Goal: Task Accomplishment & Management: Use online tool/utility

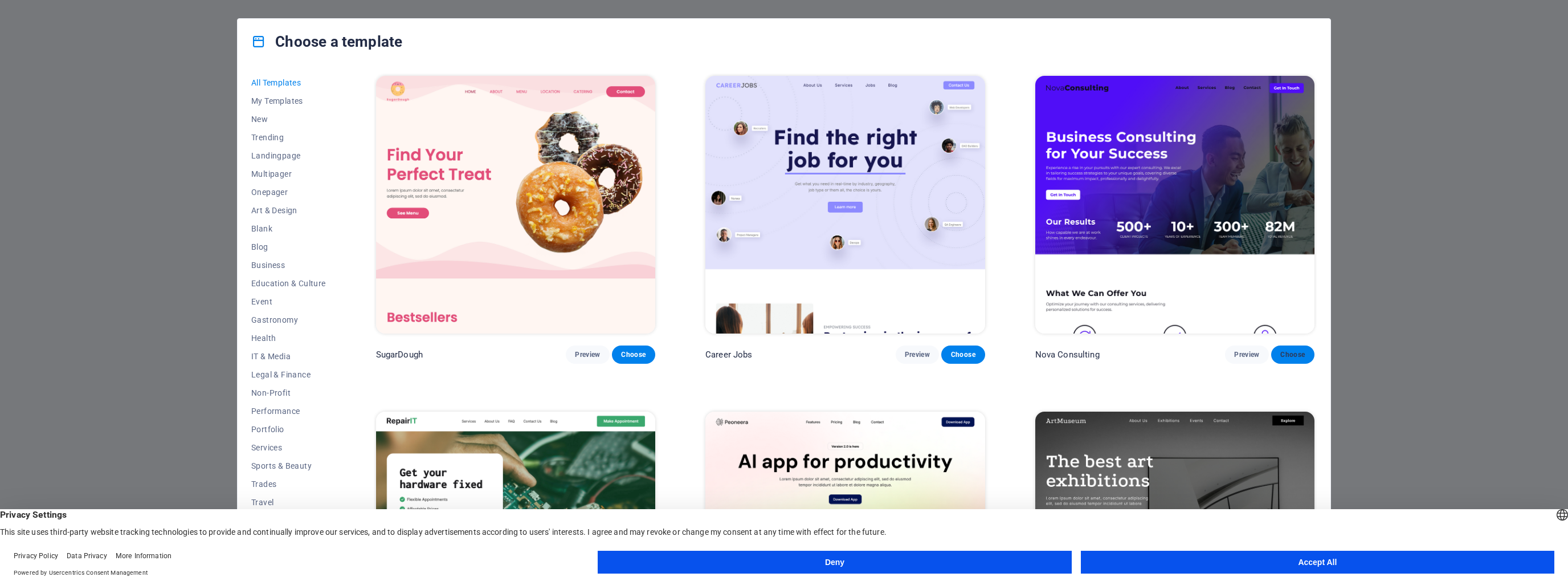
click at [1287, 350] on span "Choose" at bounding box center [1292, 354] width 25 height 9
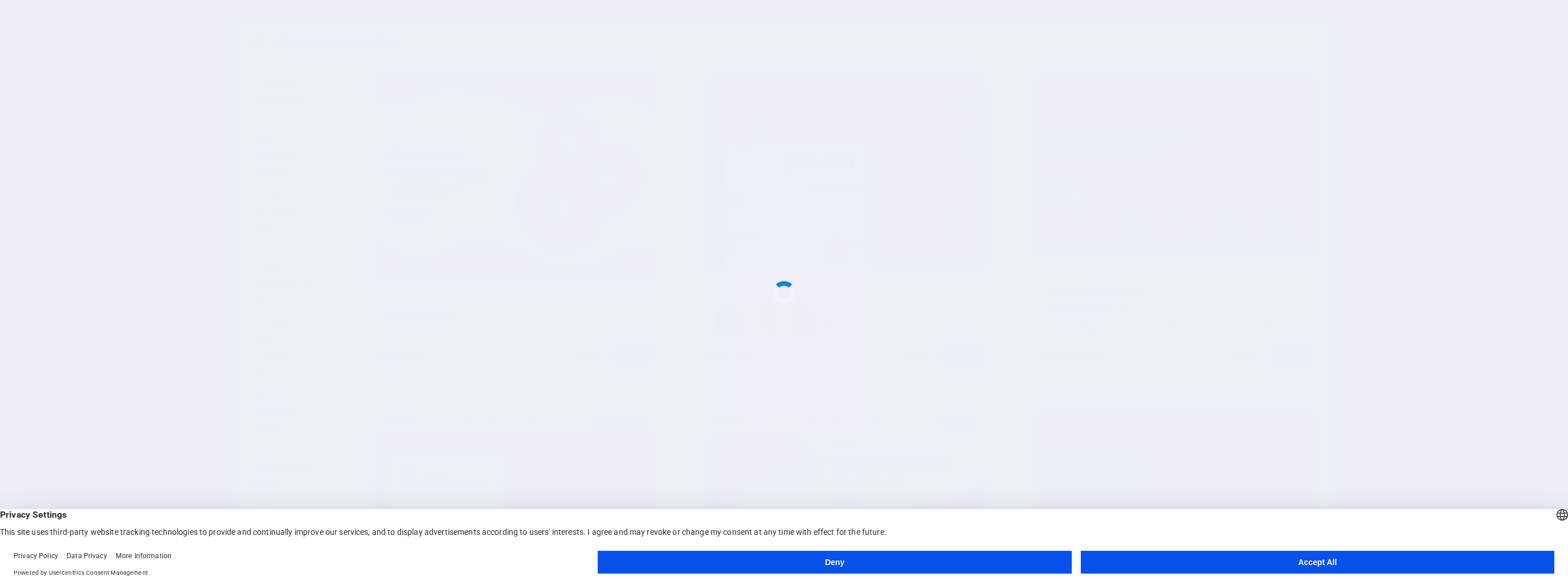
click at [1290, 560] on button "Accept All" at bounding box center [1317, 562] width 473 height 23
click at [1272, 565] on div "All Templates My Templates New Trending Landingpage Multipager Onepager Art & D…" at bounding box center [784, 315] width 1092 height 501
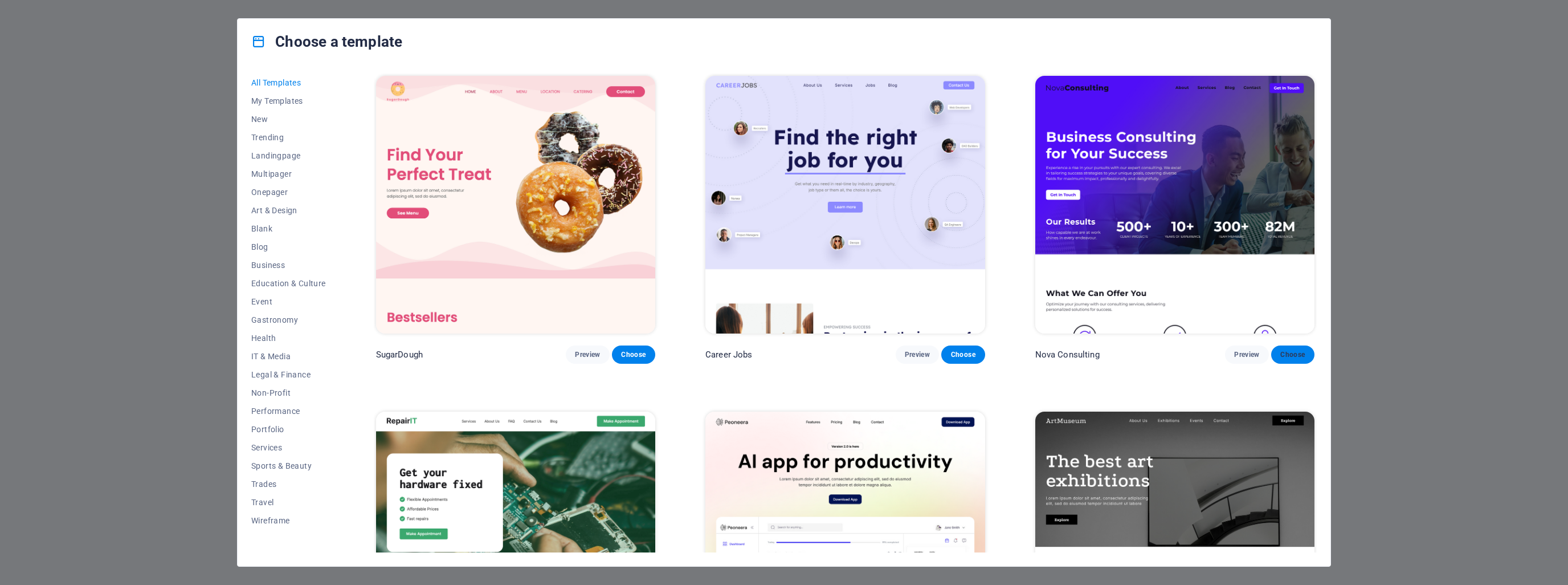
click at [1285, 352] on span "Choose" at bounding box center [1292, 354] width 25 height 9
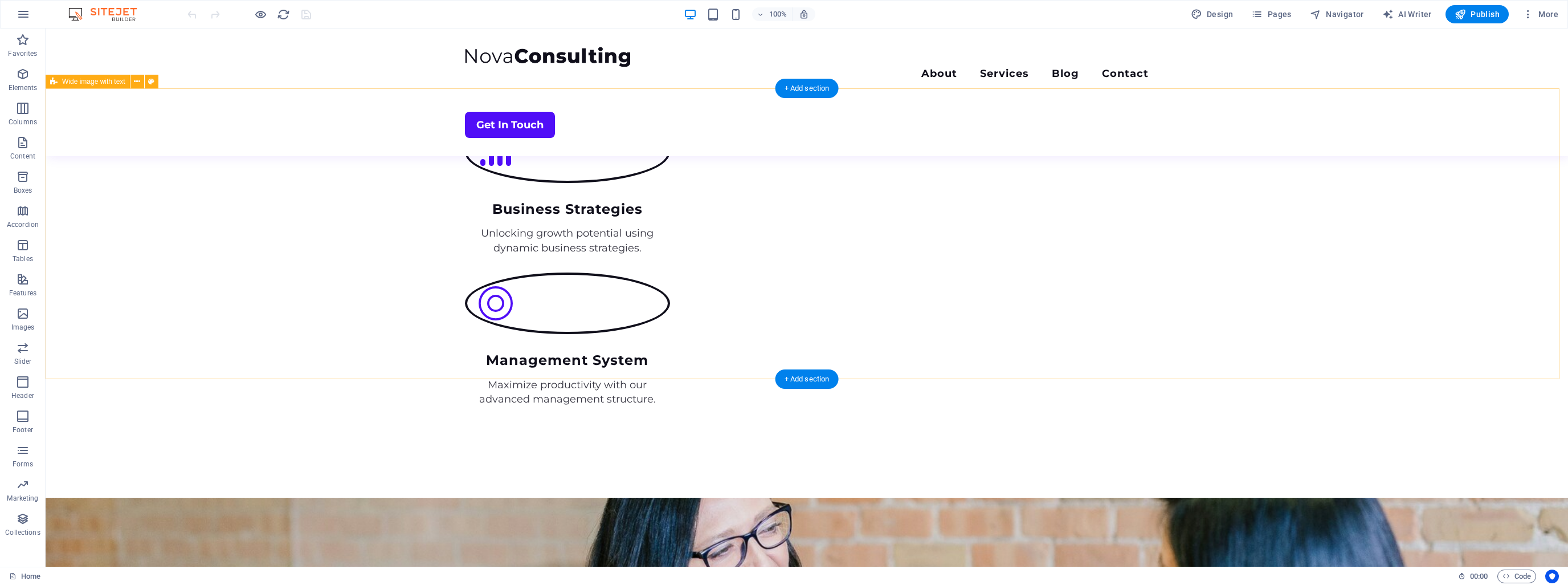
scroll to position [1819, 0]
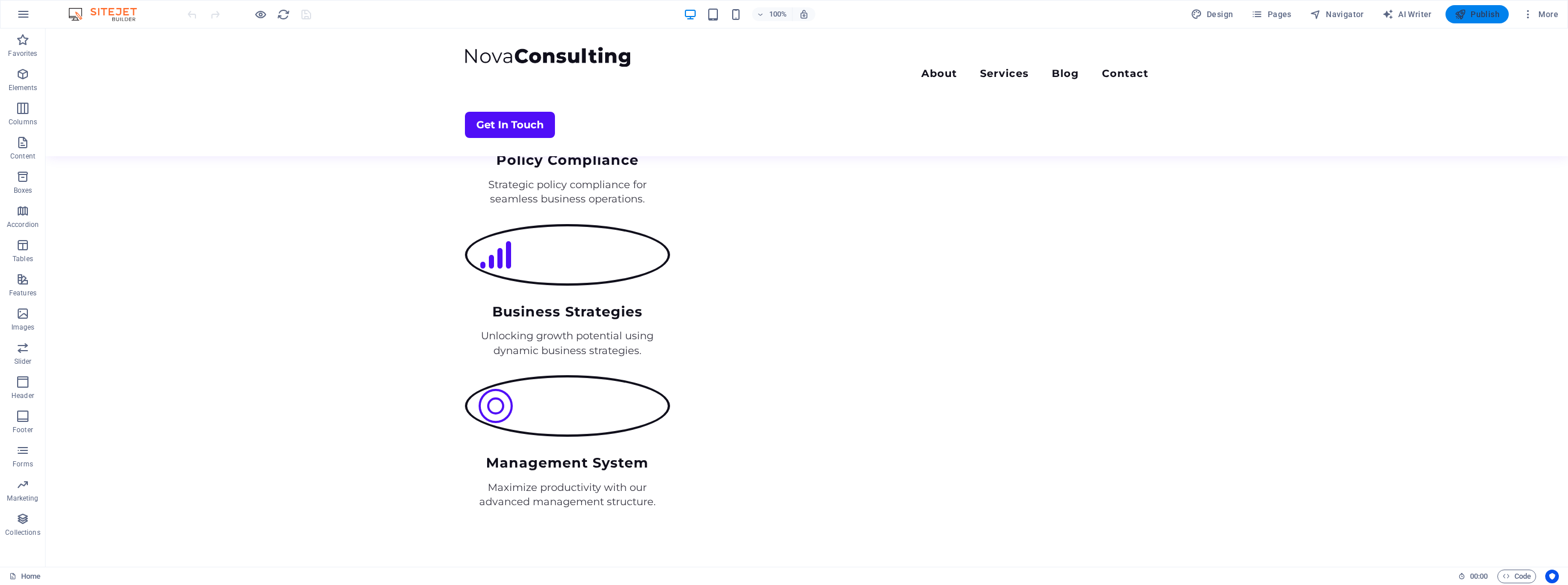
click at [1488, 10] on span "Publish" at bounding box center [1477, 14] width 45 height 12
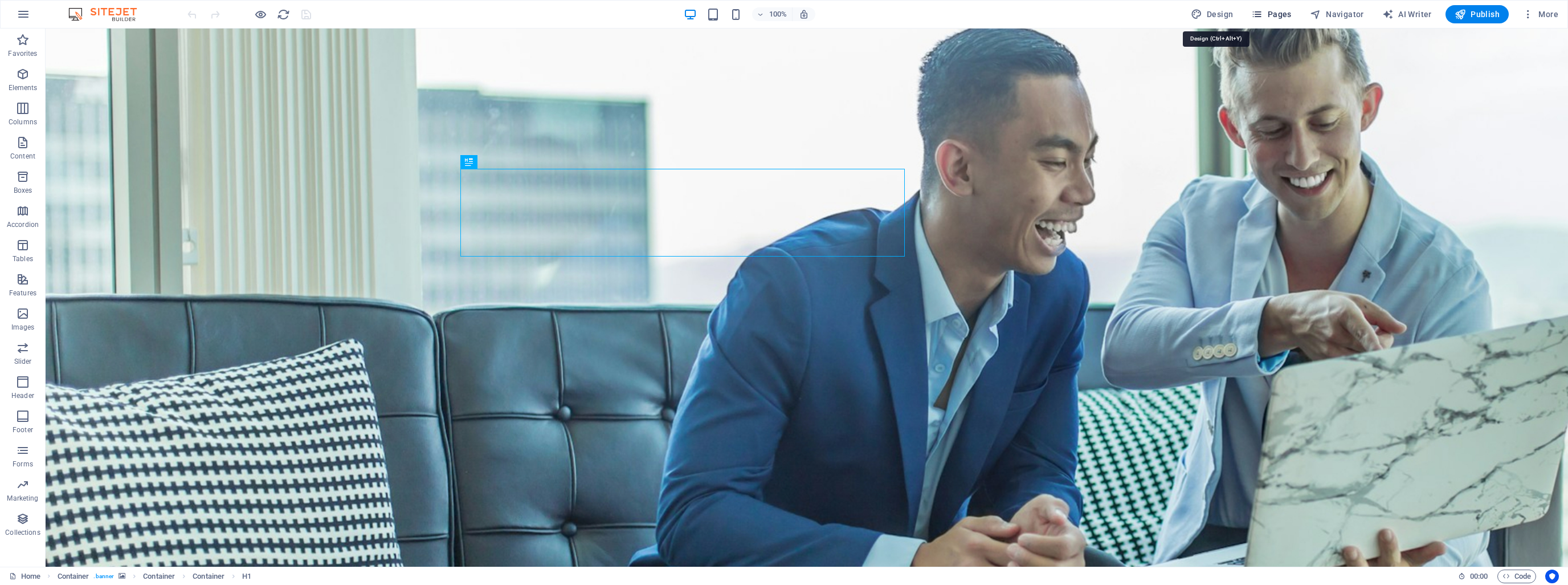
drag, startPoint x: 1228, startPoint y: 21, endPoint x: 1281, endPoint y: 20, distance: 53.0
click at [1228, 22] on button "Design" at bounding box center [1212, 14] width 52 height 18
select select "700"
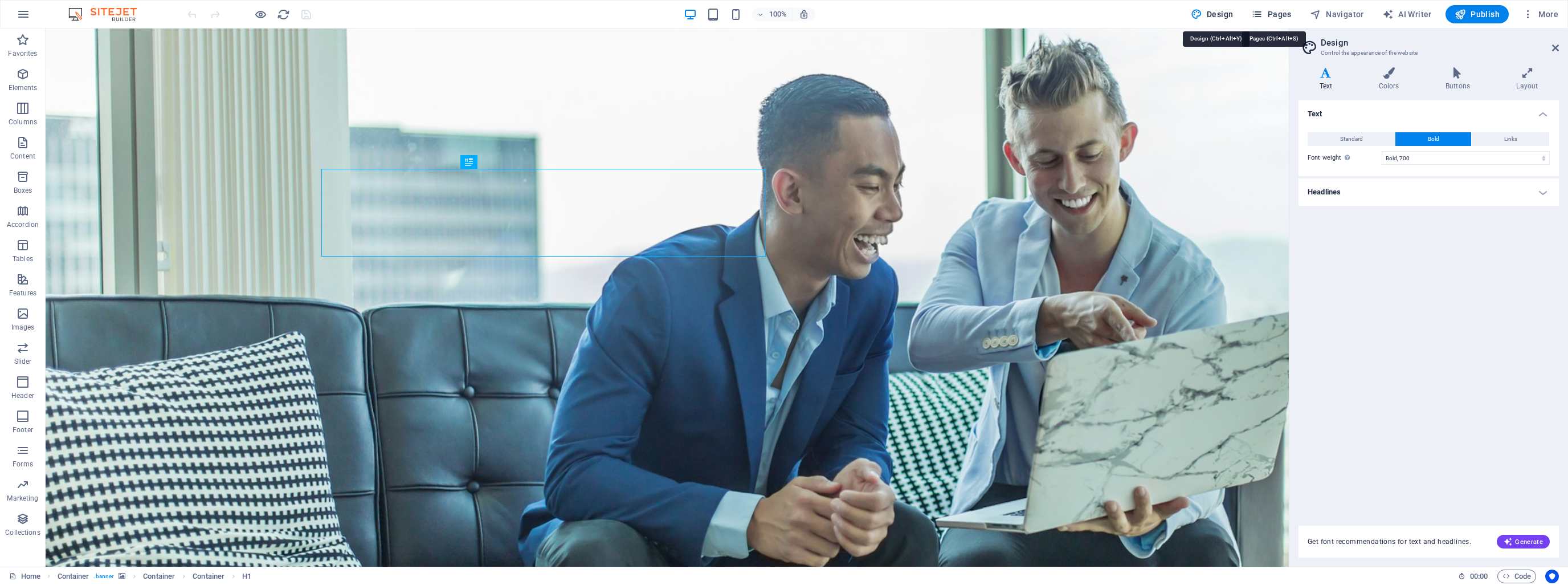
click at [1281, 17] on span "Pages" at bounding box center [1271, 14] width 40 height 12
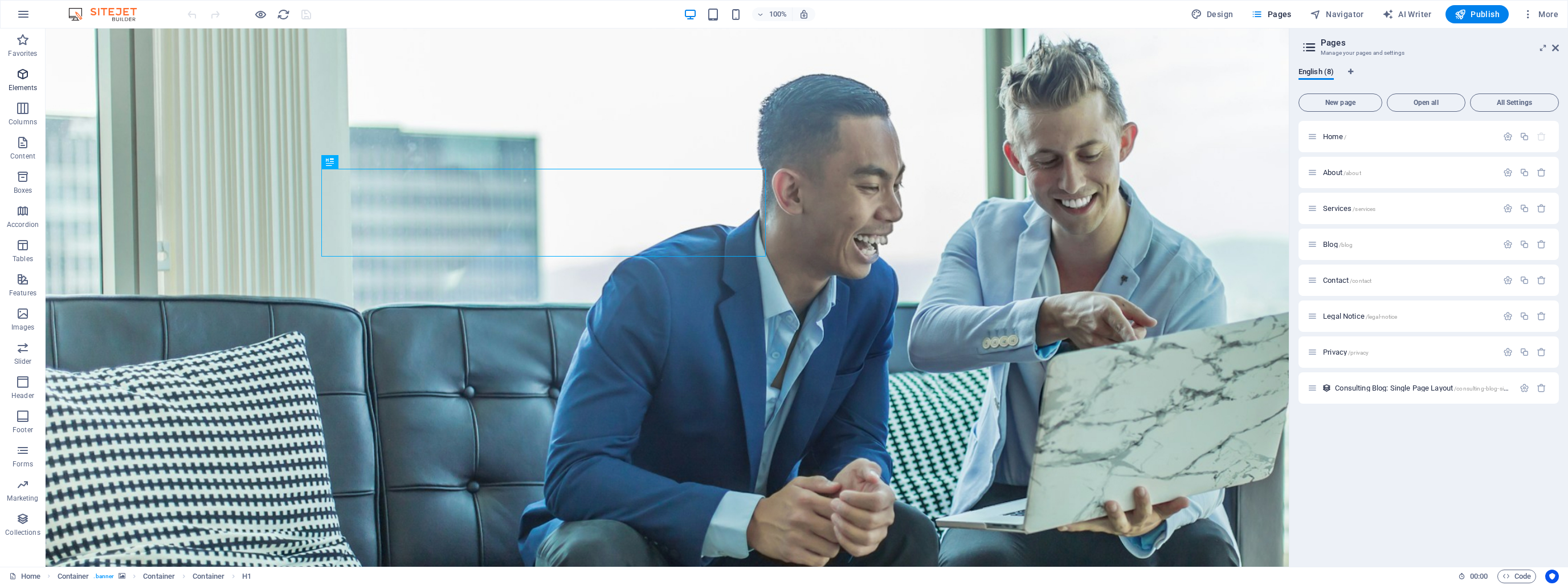
click at [16, 79] on icon "button" at bounding box center [22, 74] width 14 height 14
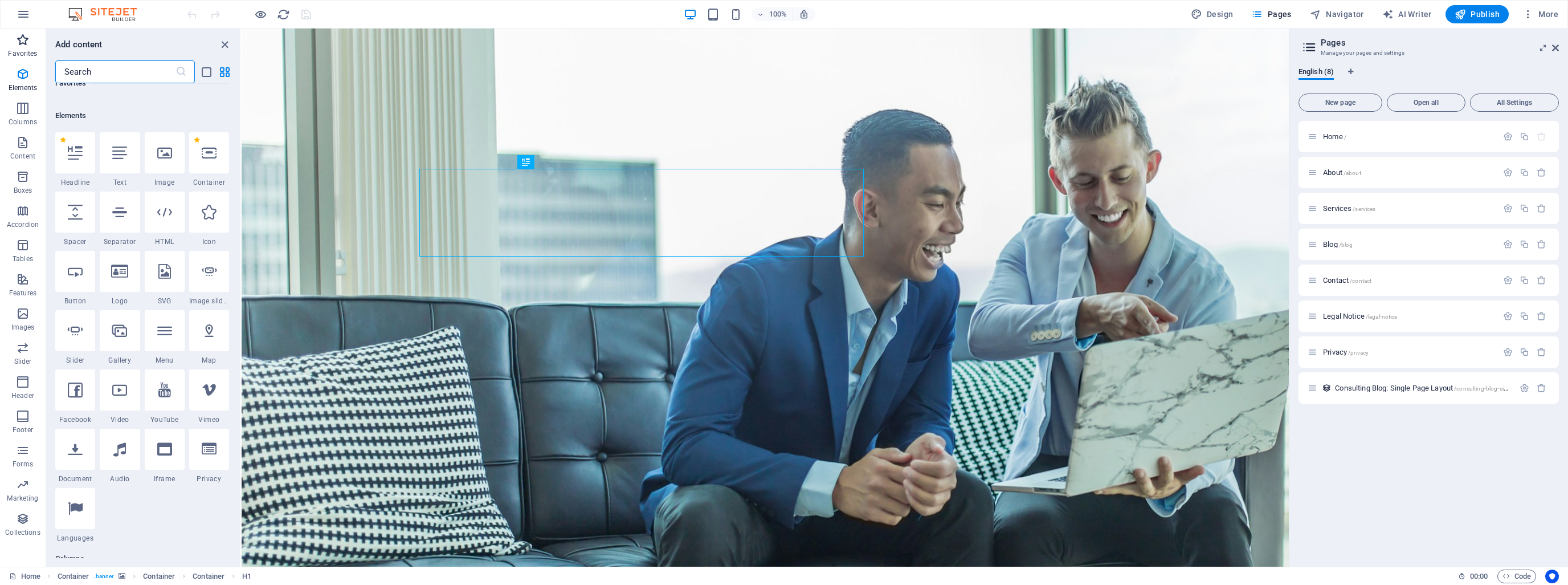
scroll to position [121, 0]
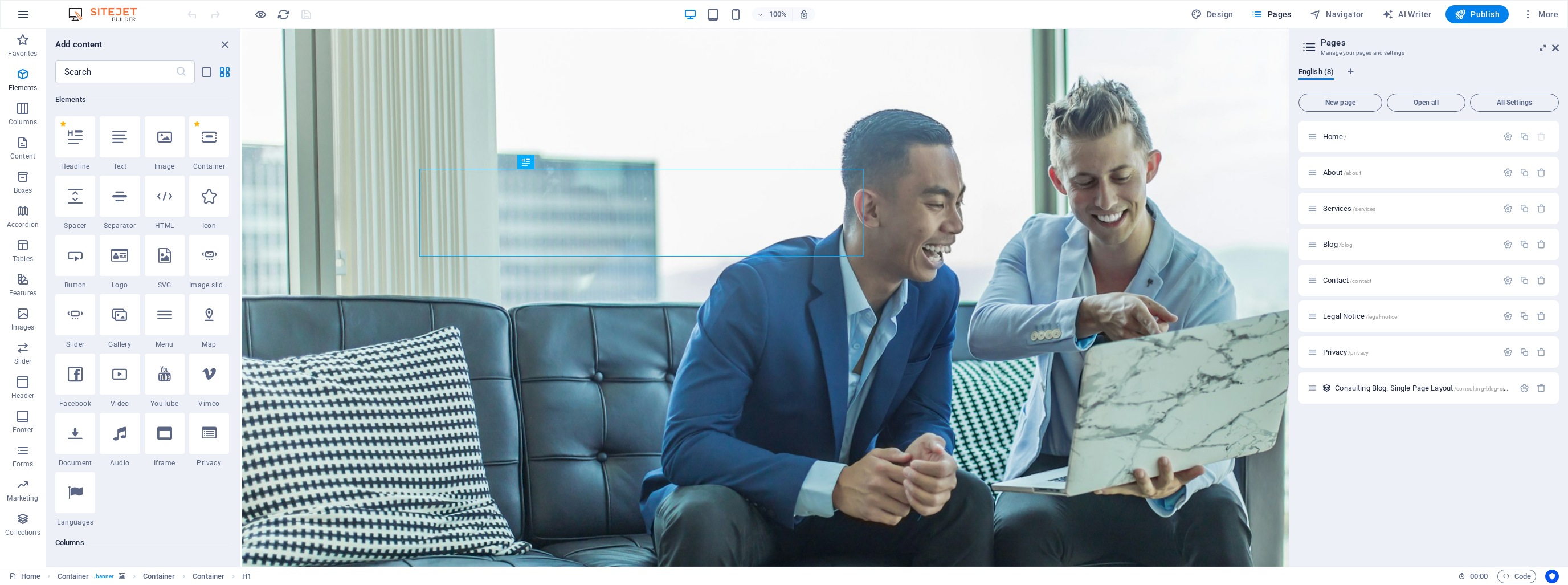
click at [25, 11] on icon "button" at bounding box center [23, 14] width 14 height 14
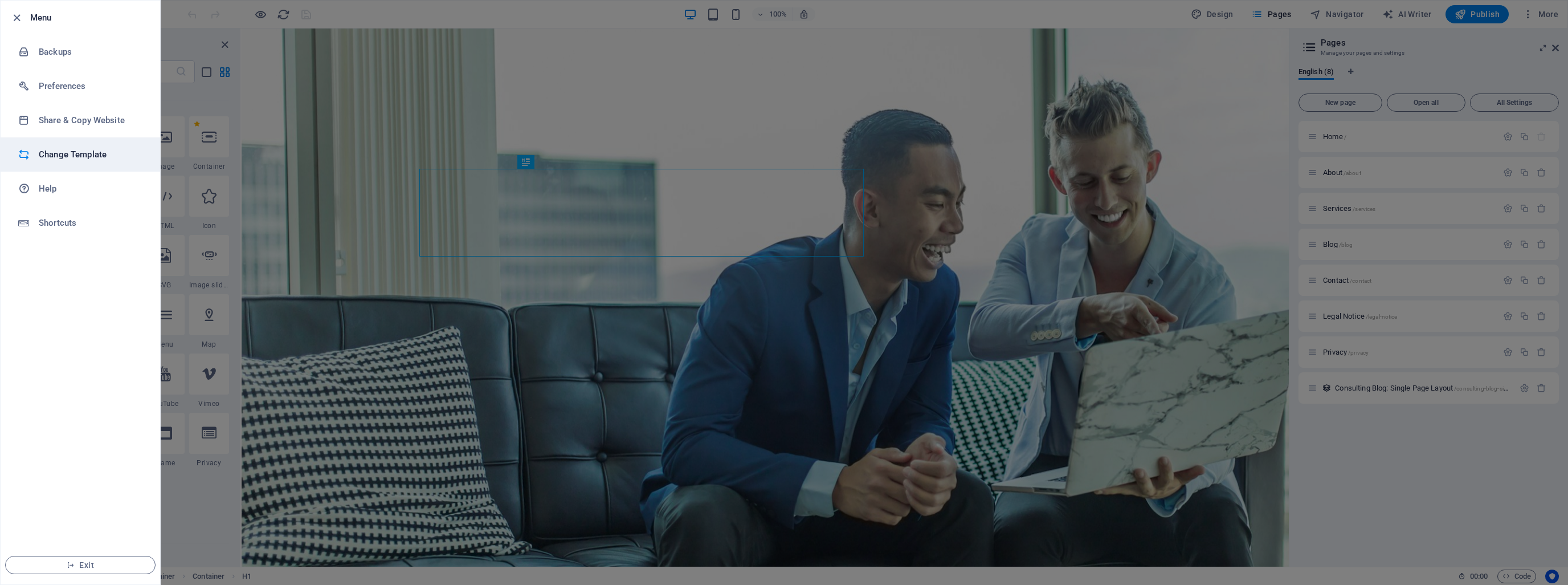
click at [62, 154] on h6 "Change Template" at bounding box center [91, 154] width 105 height 14
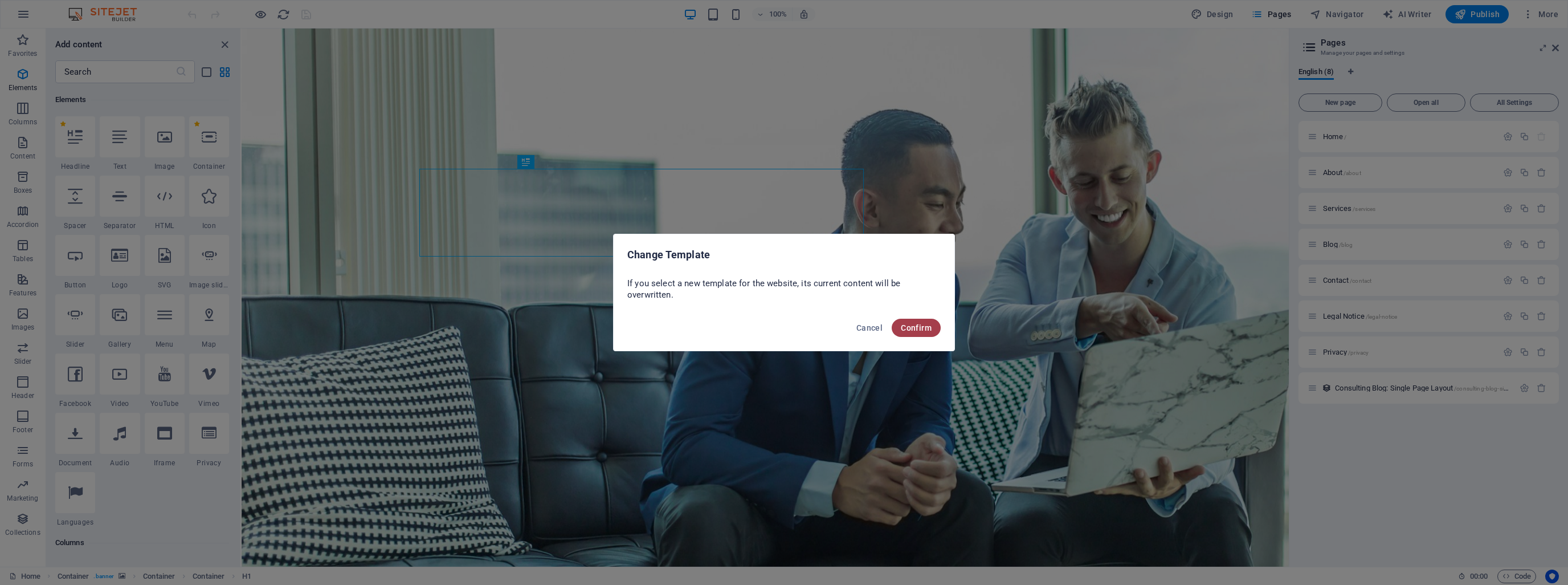
click at [916, 335] on button "Confirm" at bounding box center [916, 328] width 49 height 18
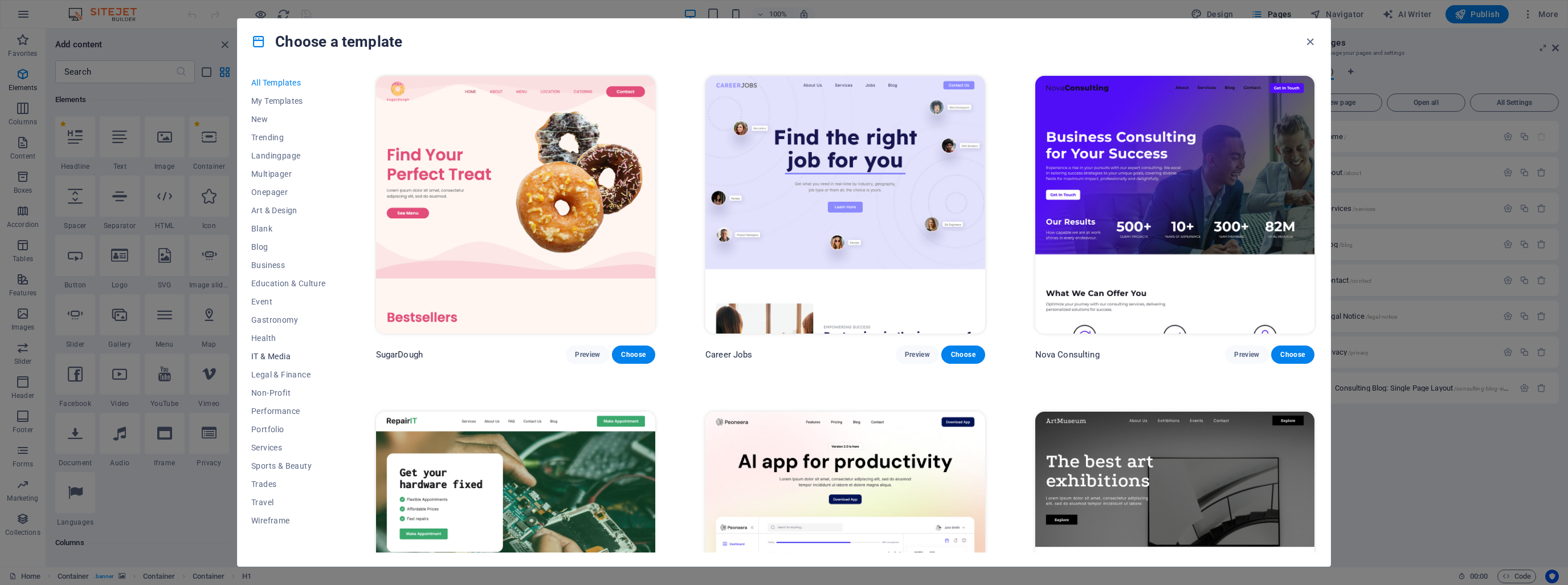
click at [274, 357] on span "IT & Media" at bounding box center [288, 356] width 75 height 9
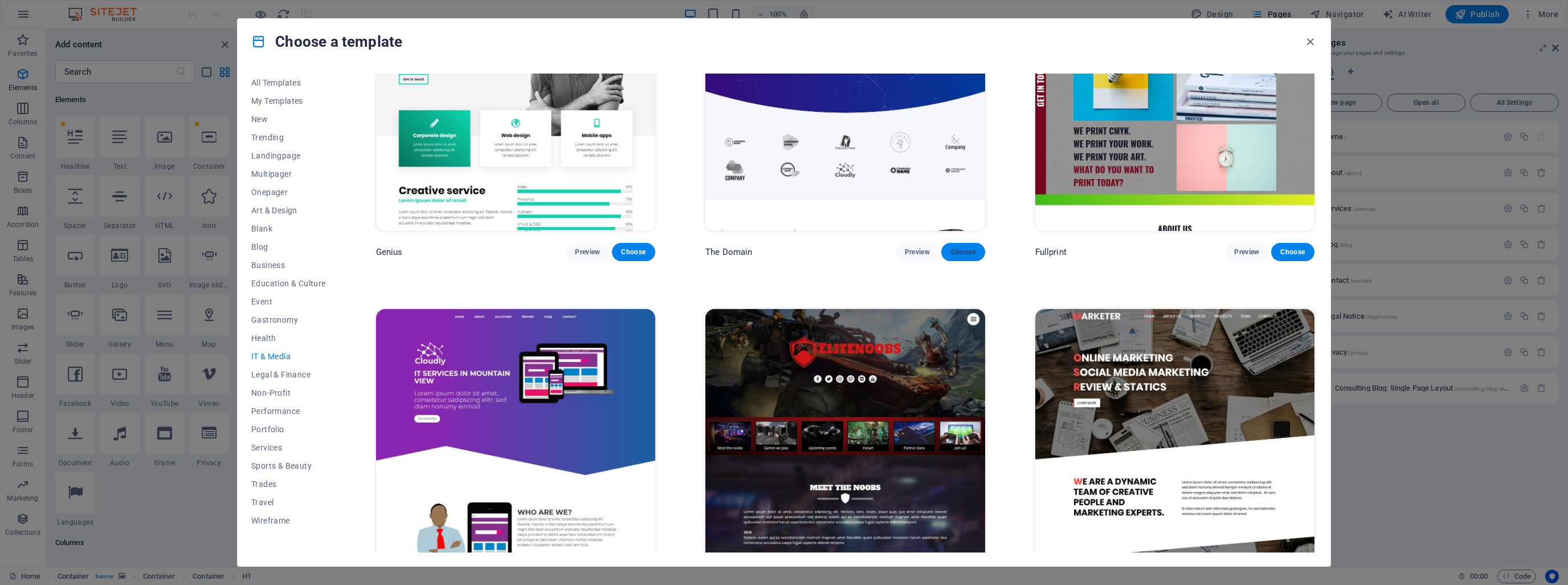
scroll to position [643, 0]
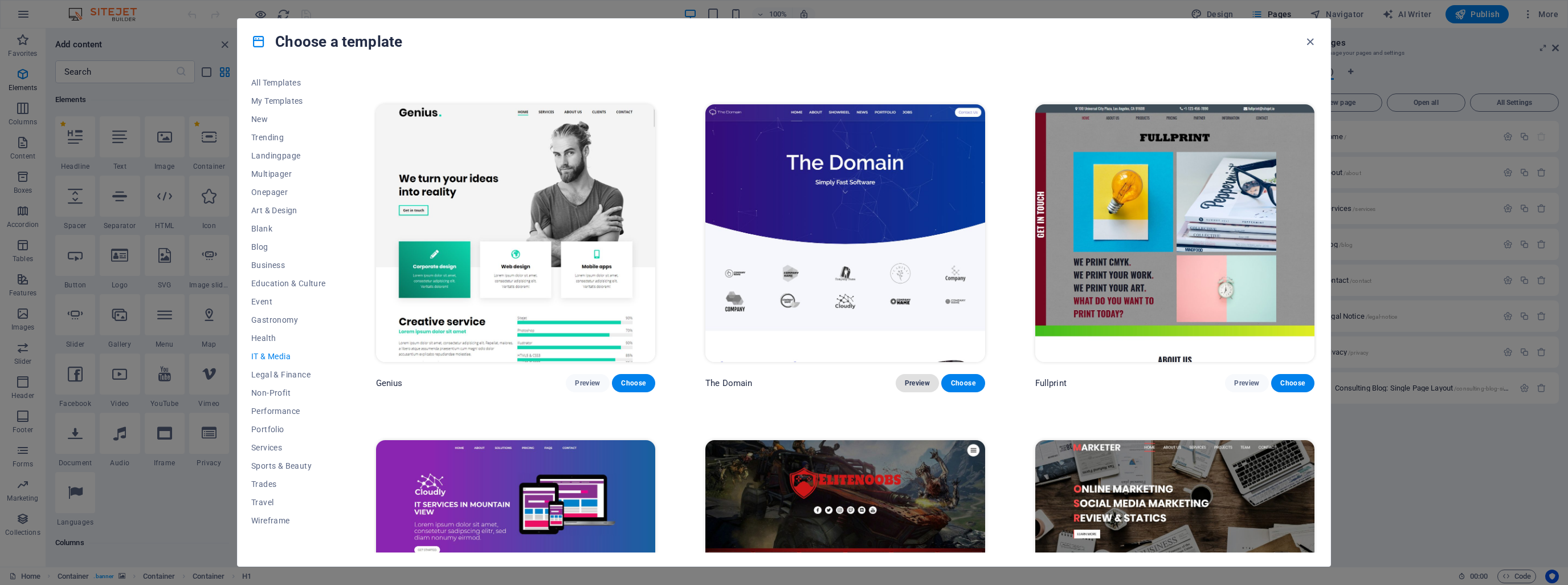
click at [912, 379] on span "Preview" at bounding box center [917, 383] width 25 height 9
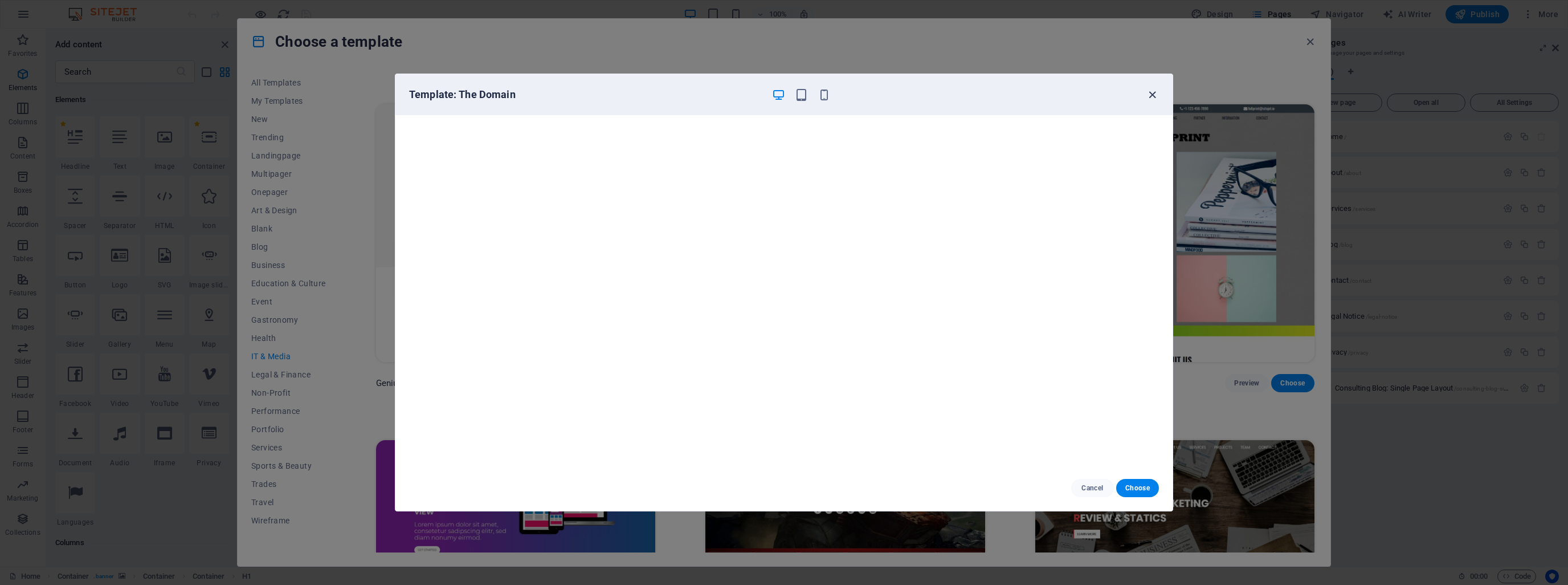
click at [1147, 94] on icon "button" at bounding box center [1152, 94] width 13 height 13
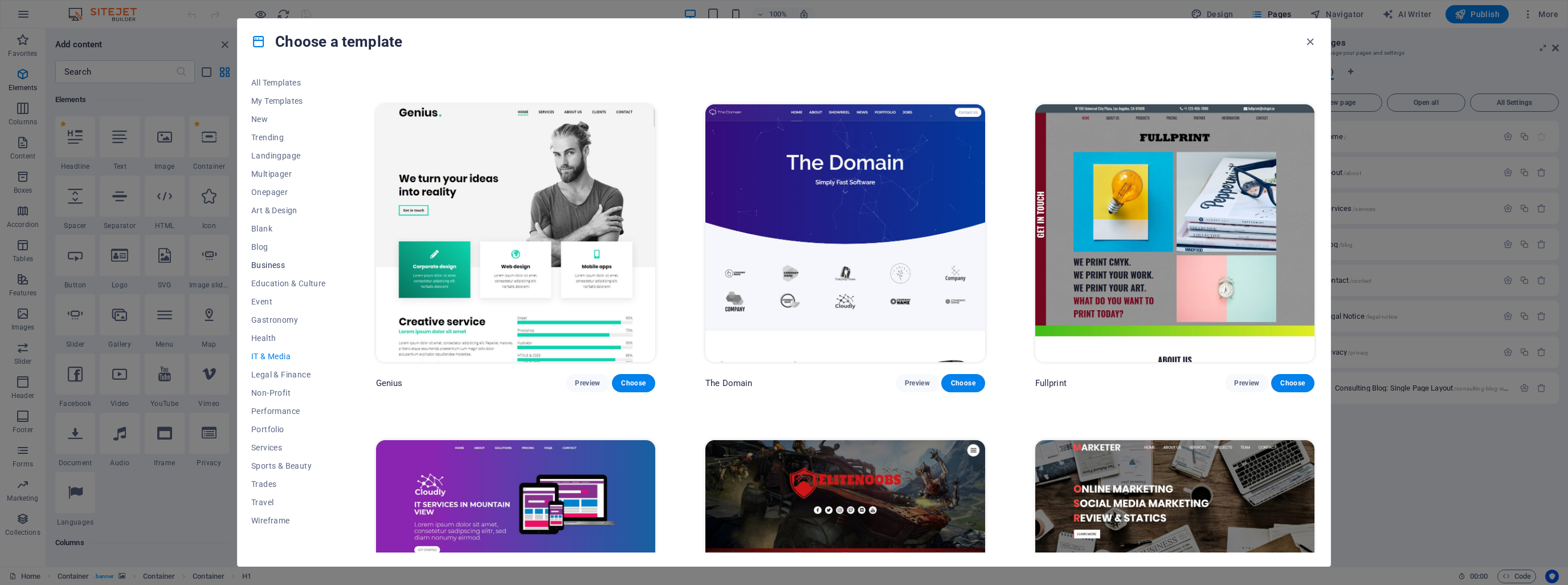
click at [270, 265] on span "Business" at bounding box center [288, 265] width 75 height 9
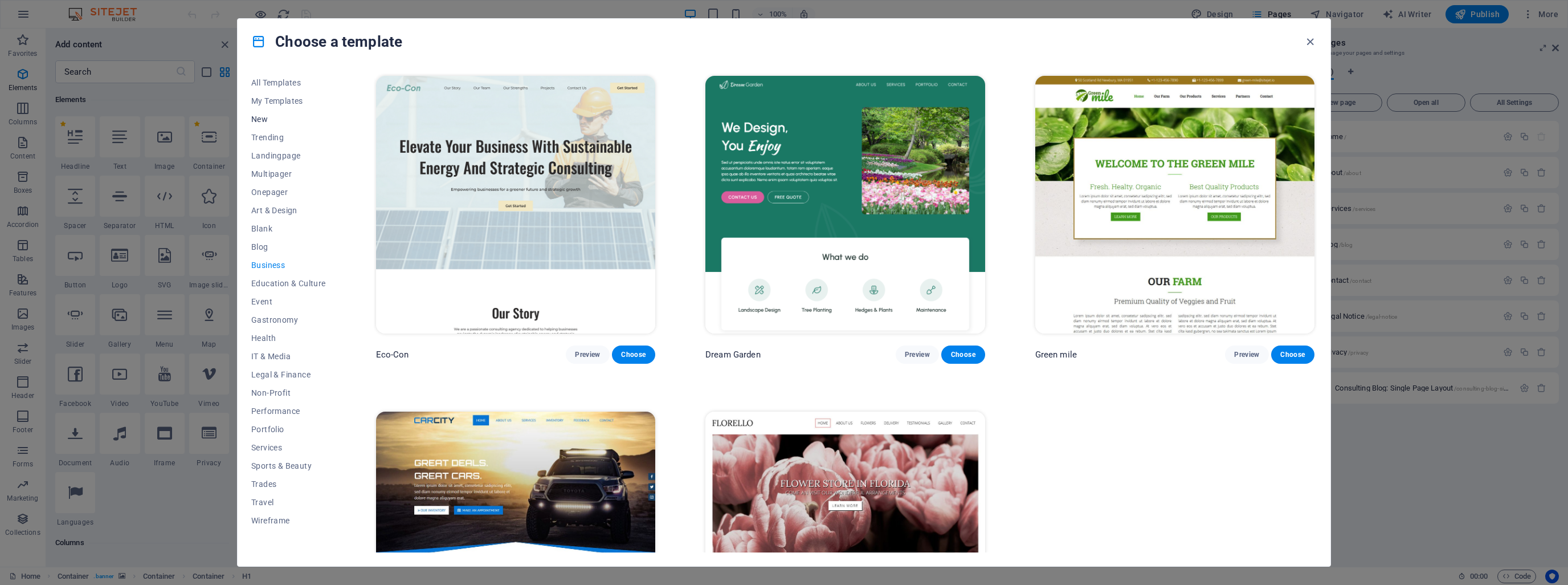
click at [261, 119] on span "New" at bounding box center [288, 118] width 75 height 9
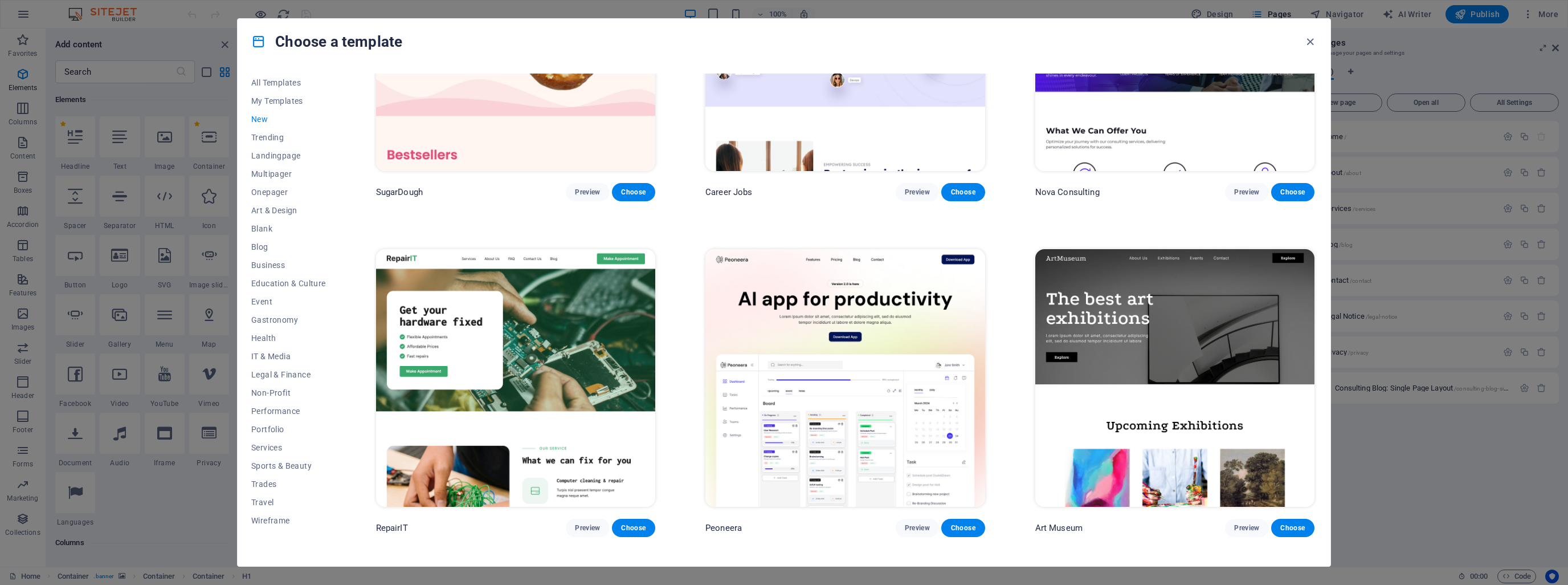
scroll to position [171, 0]
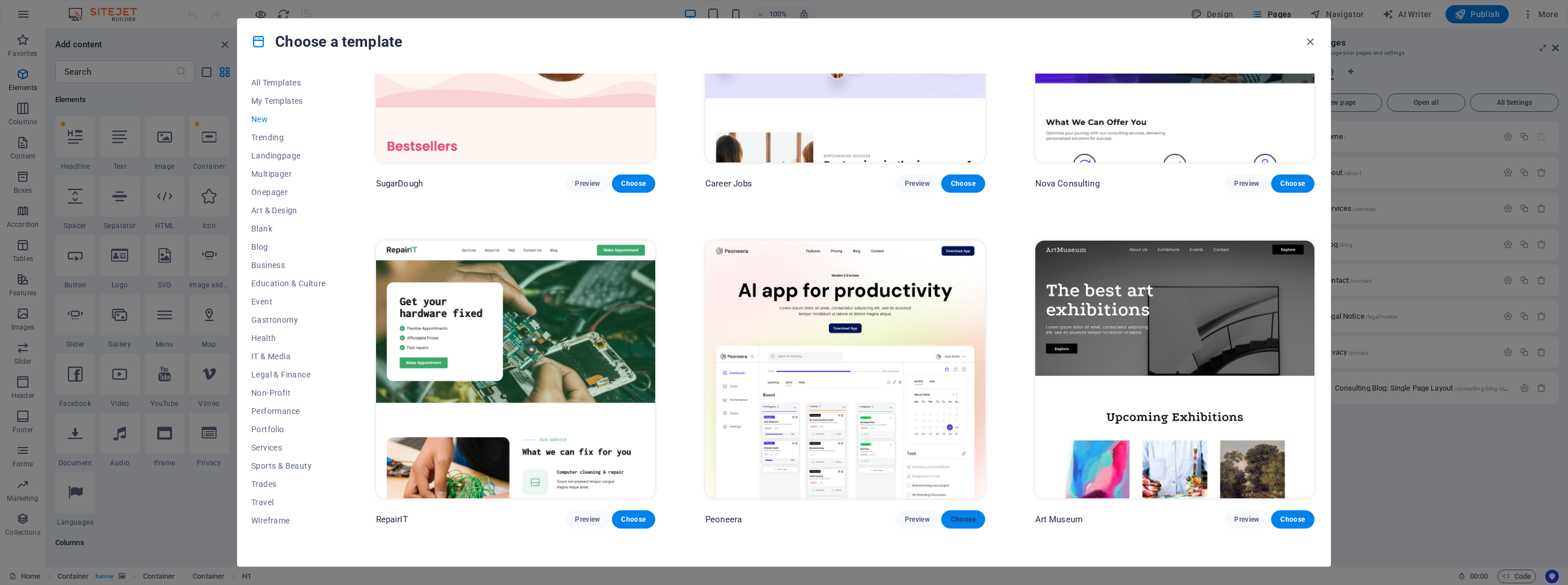
click at [957, 518] on span "Choose" at bounding box center [963, 518] width 25 height 9
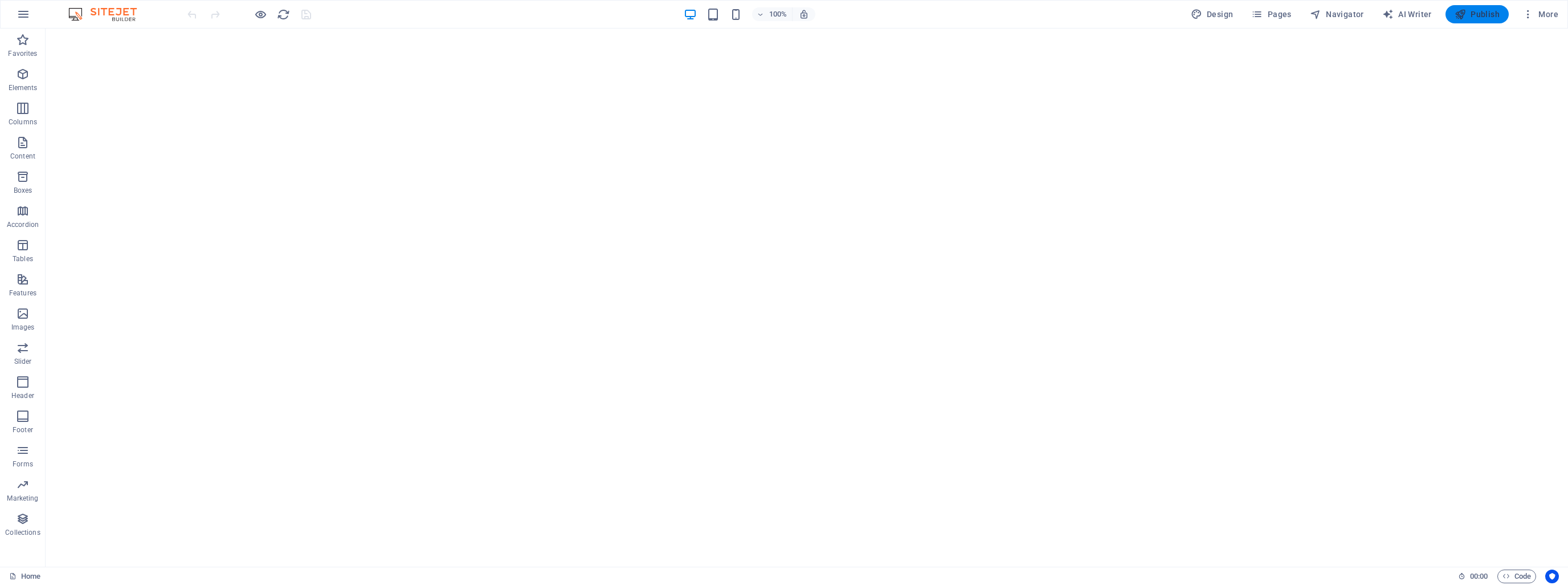
click at [1474, 14] on span "Publish" at bounding box center [1477, 14] width 45 height 12
